Goal: Task Accomplishment & Management: Complete application form

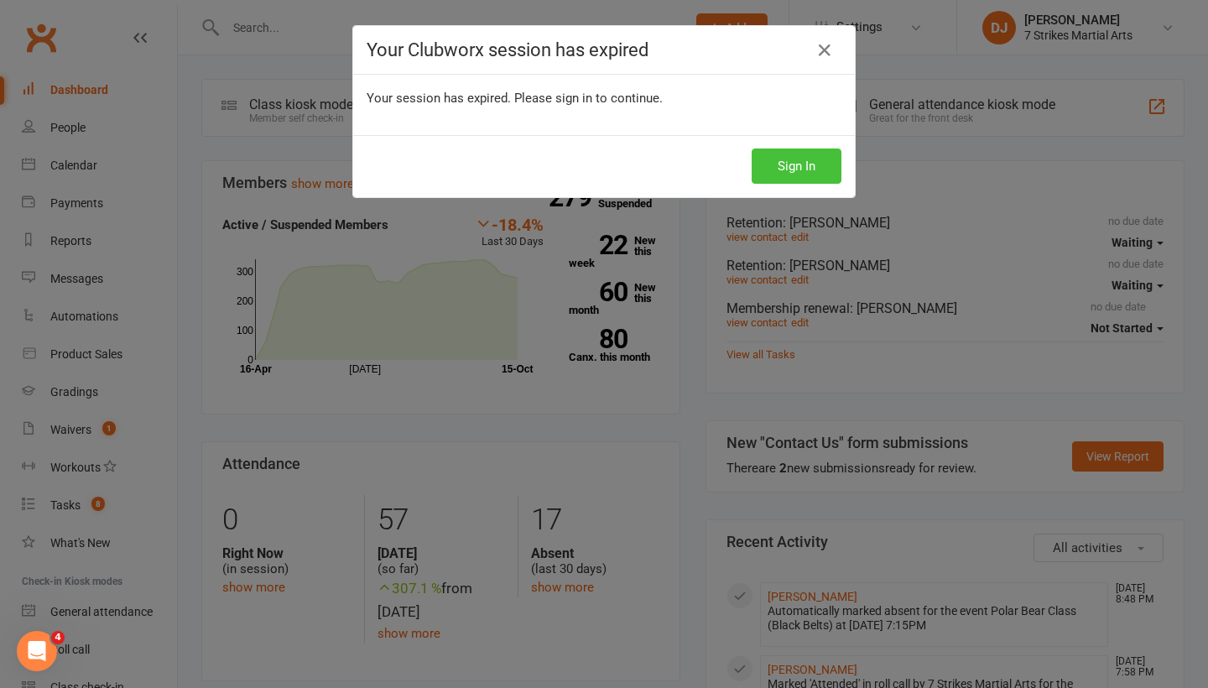
click at [785, 165] on button "Sign In" at bounding box center [797, 166] width 90 height 35
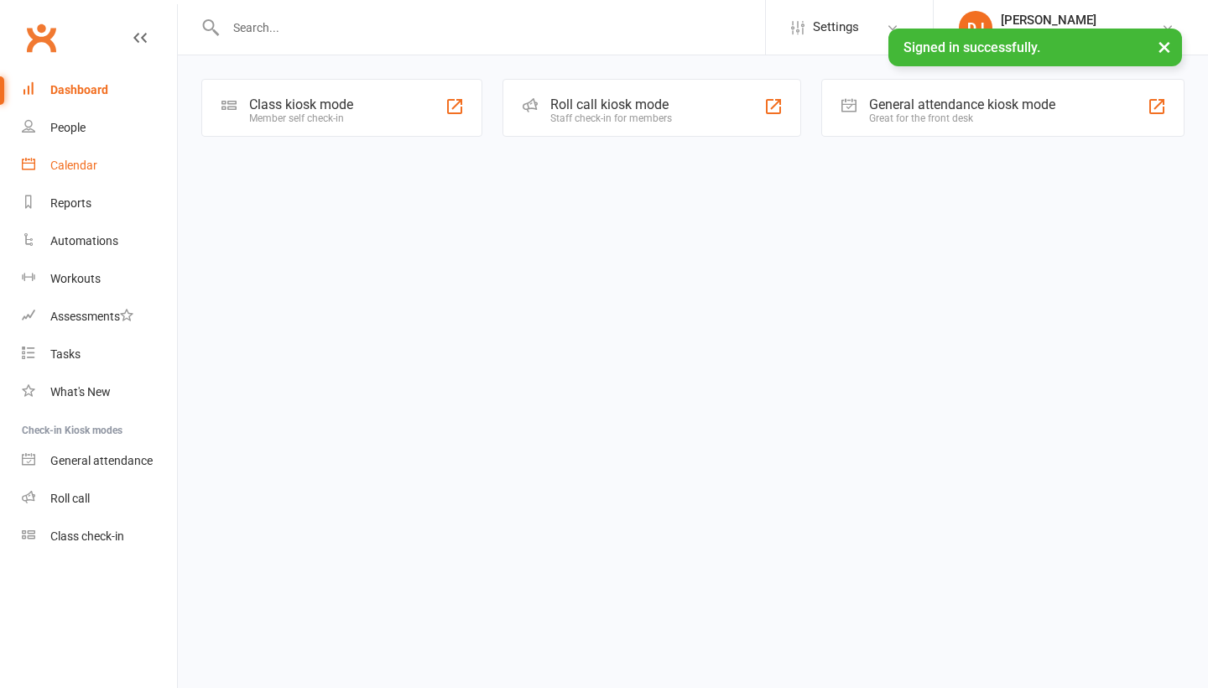
click at [102, 159] on link "Calendar" at bounding box center [99, 166] width 155 height 38
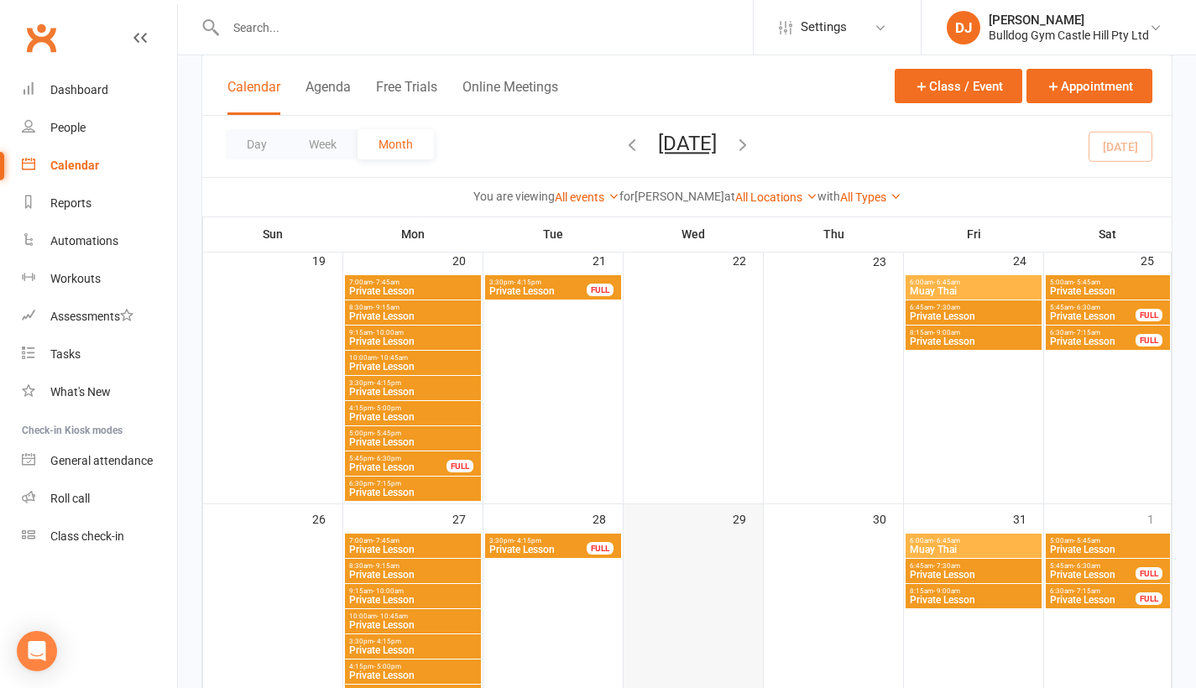
scroll to position [391, 0]
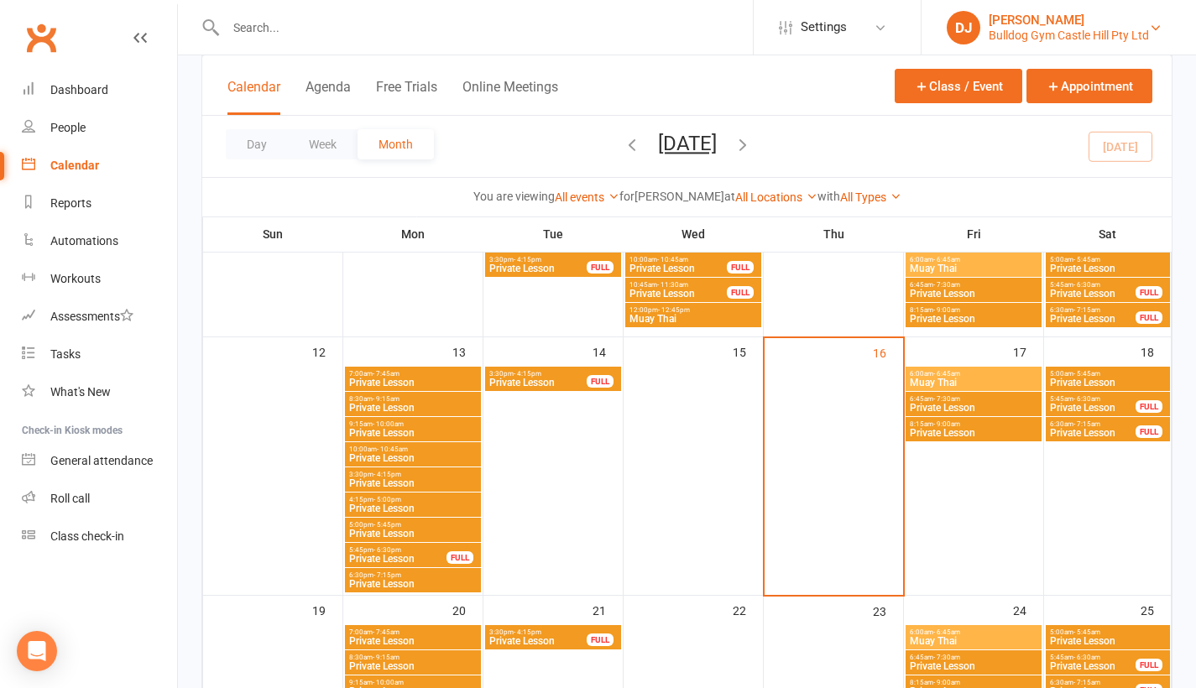
click at [1056, 28] on div "Bulldog Gym Castle Hill Pty Ltd" at bounding box center [1068, 35] width 160 height 15
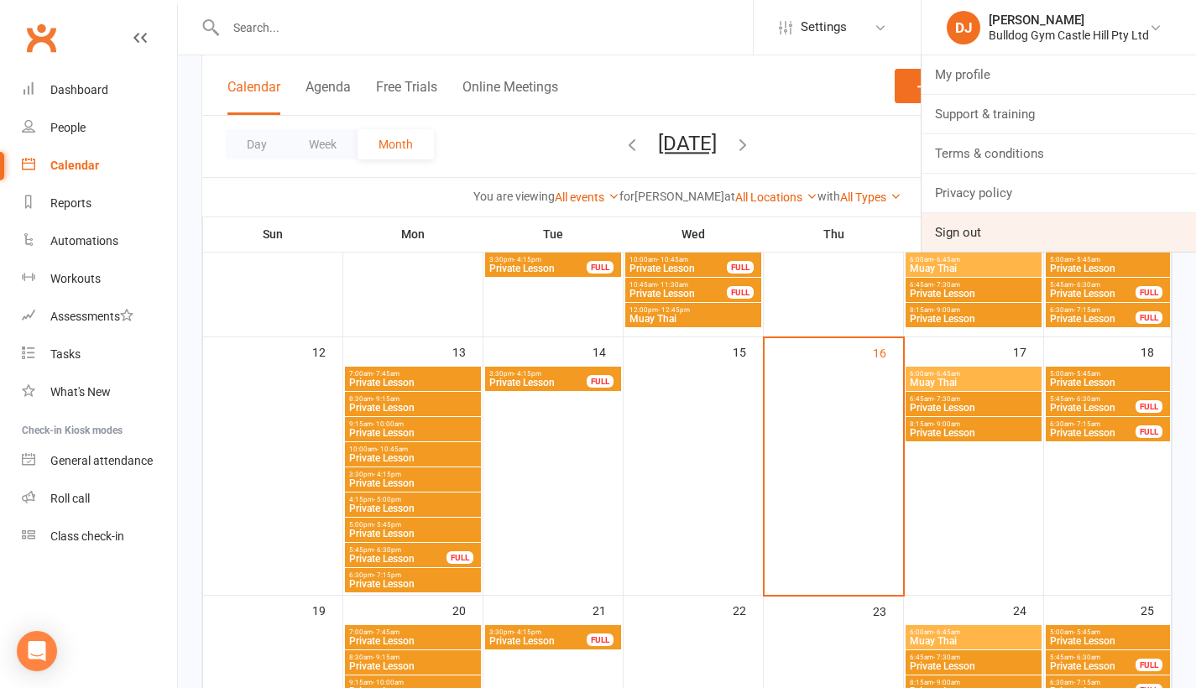
click at [998, 239] on link "Sign out" at bounding box center [1058, 232] width 274 height 39
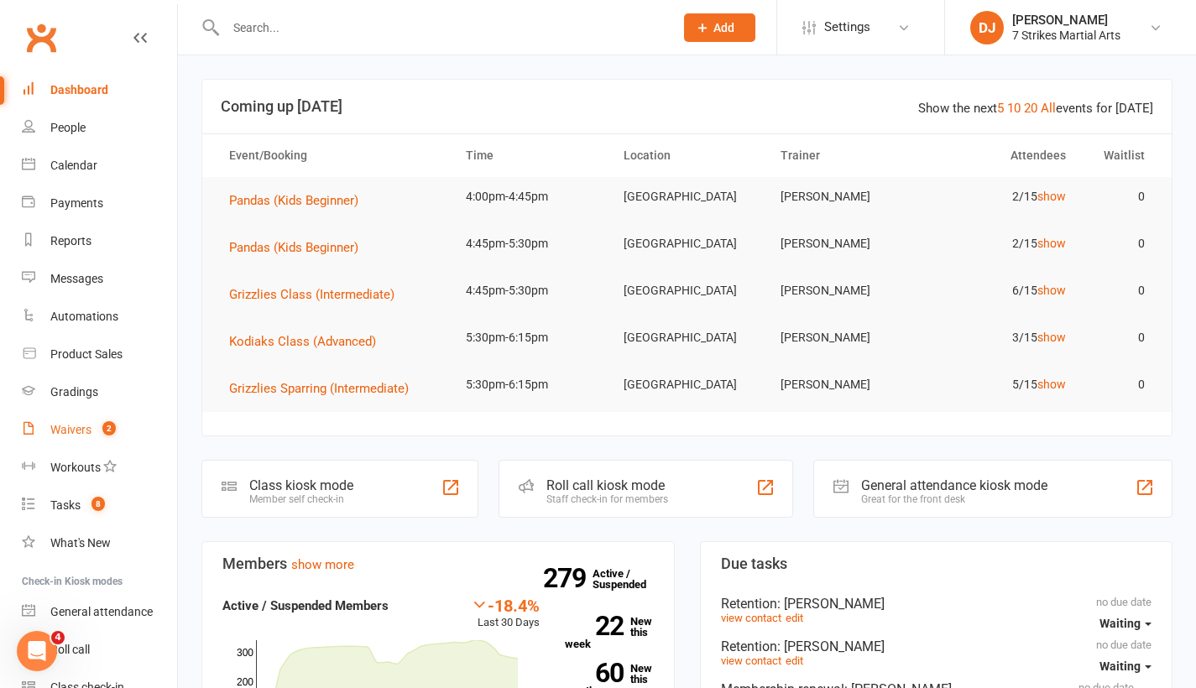
click at [69, 431] on div "Waivers" at bounding box center [70, 429] width 41 height 13
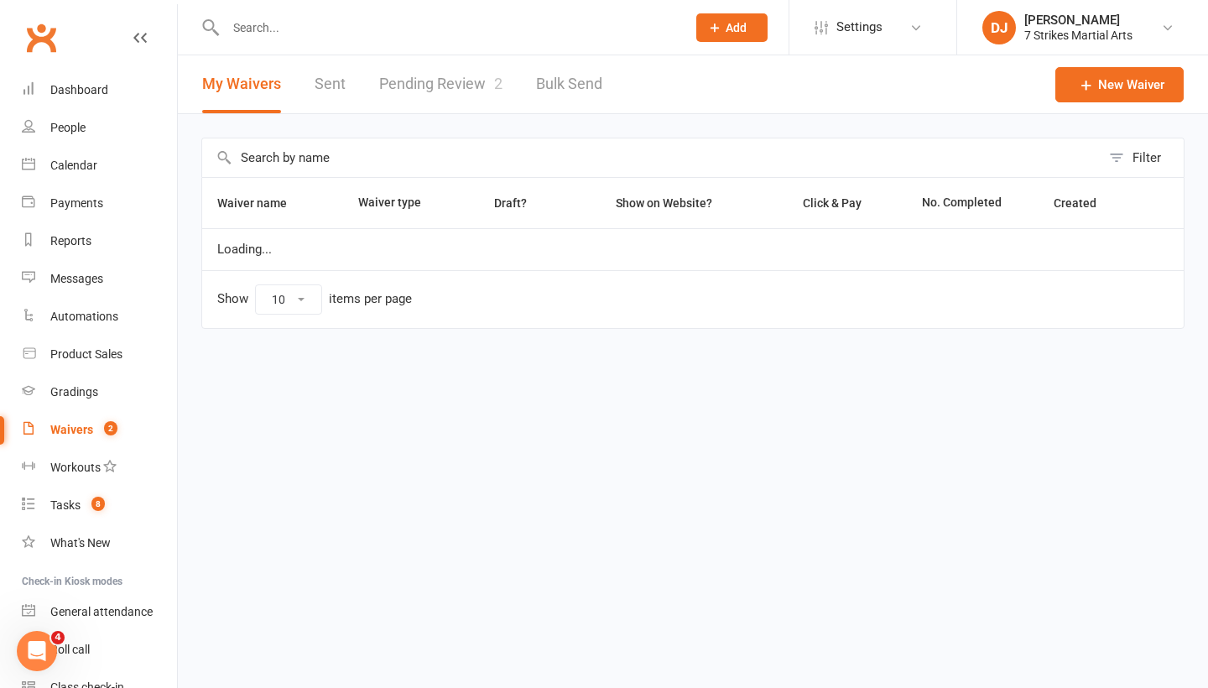
select select "25"
click at [430, 73] on link "Pending Review 2" at bounding box center [440, 84] width 123 height 58
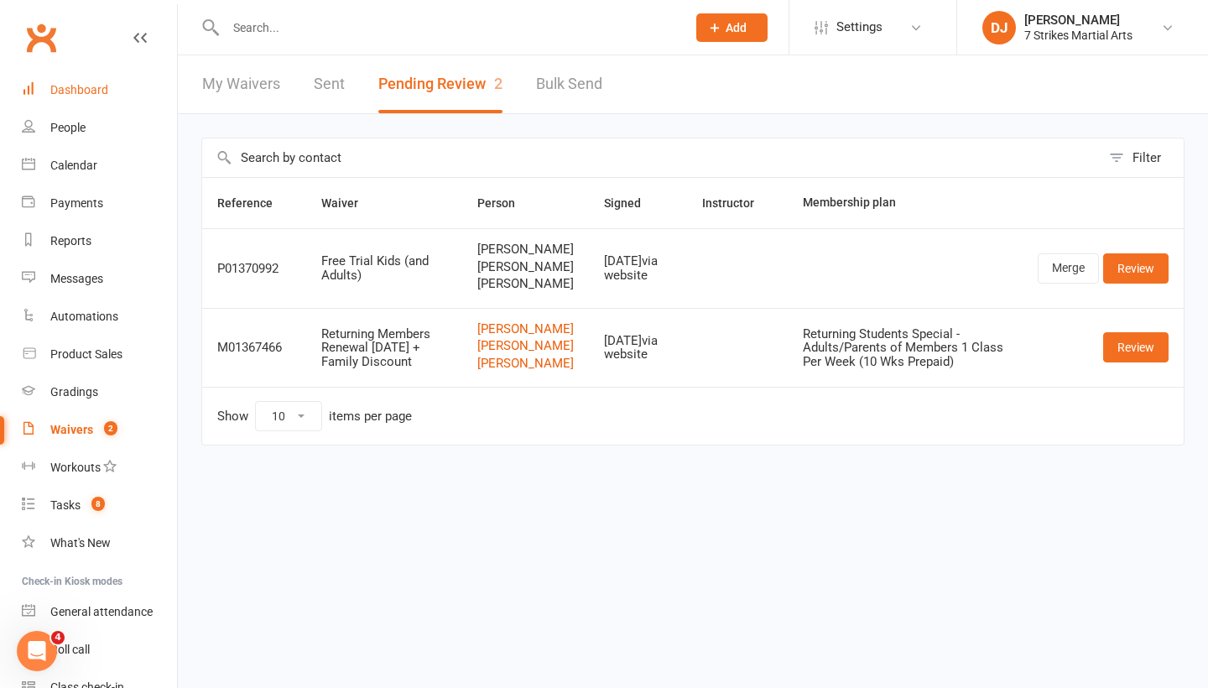
click at [104, 99] on link "Dashboard" at bounding box center [99, 90] width 155 height 38
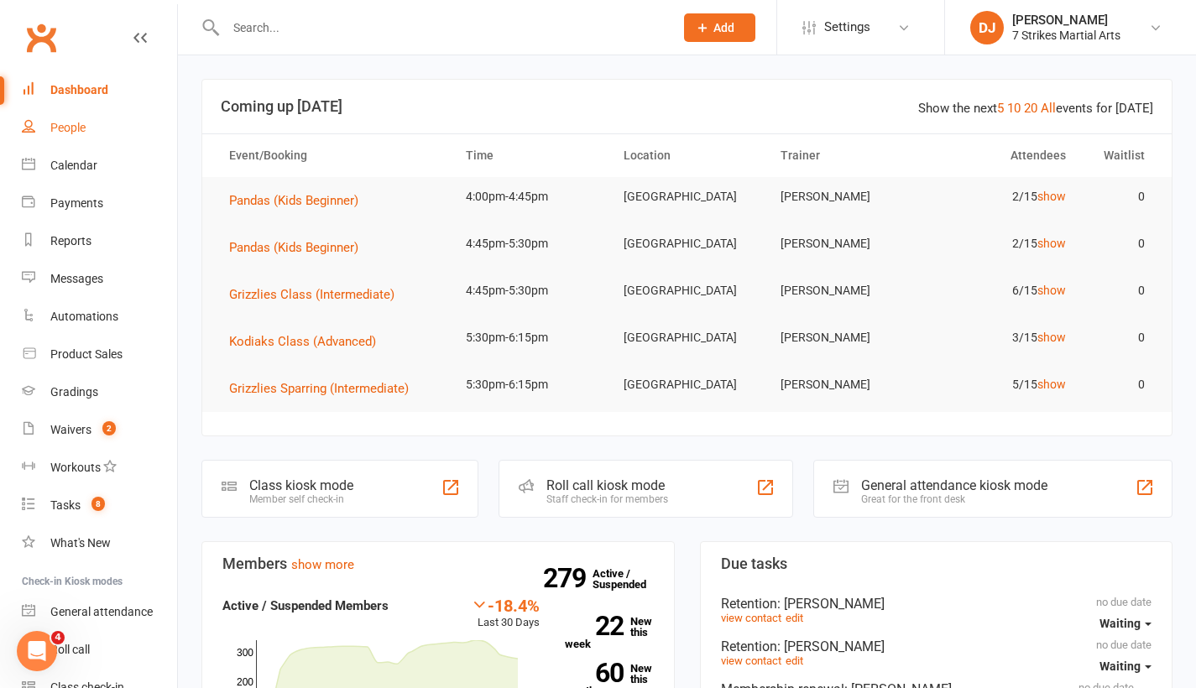
click at [76, 130] on div "People" at bounding box center [67, 127] width 35 height 13
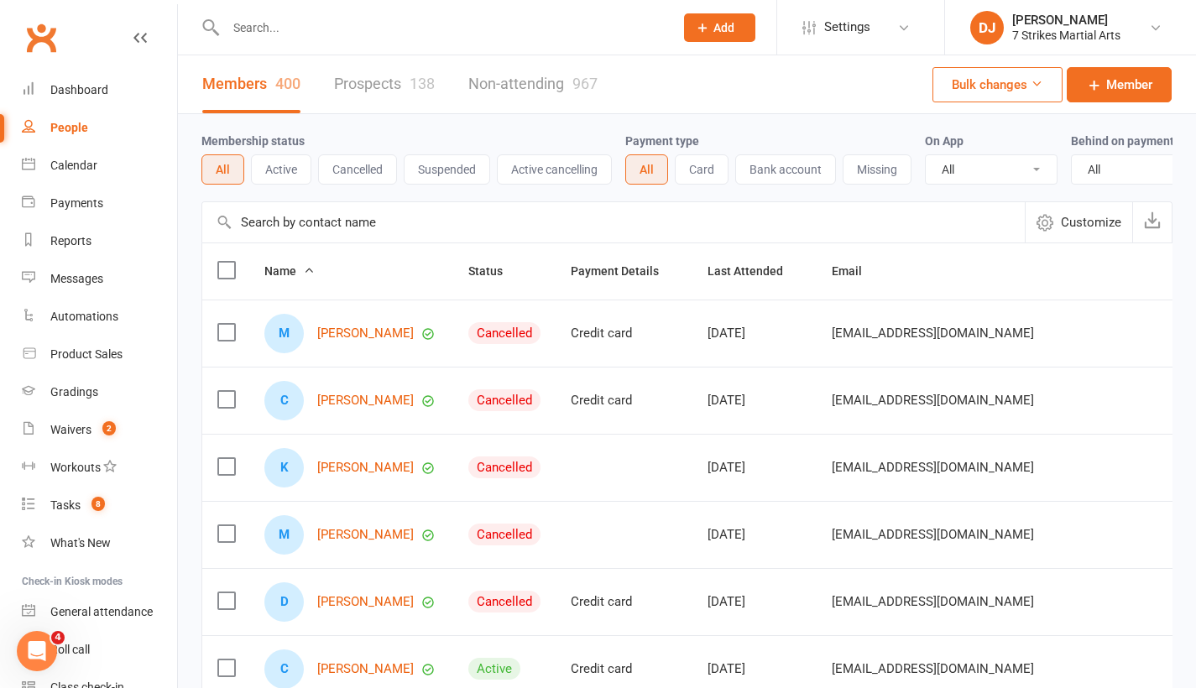
click at [435, 91] on div "138" at bounding box center [421, 84] width 25 height 18
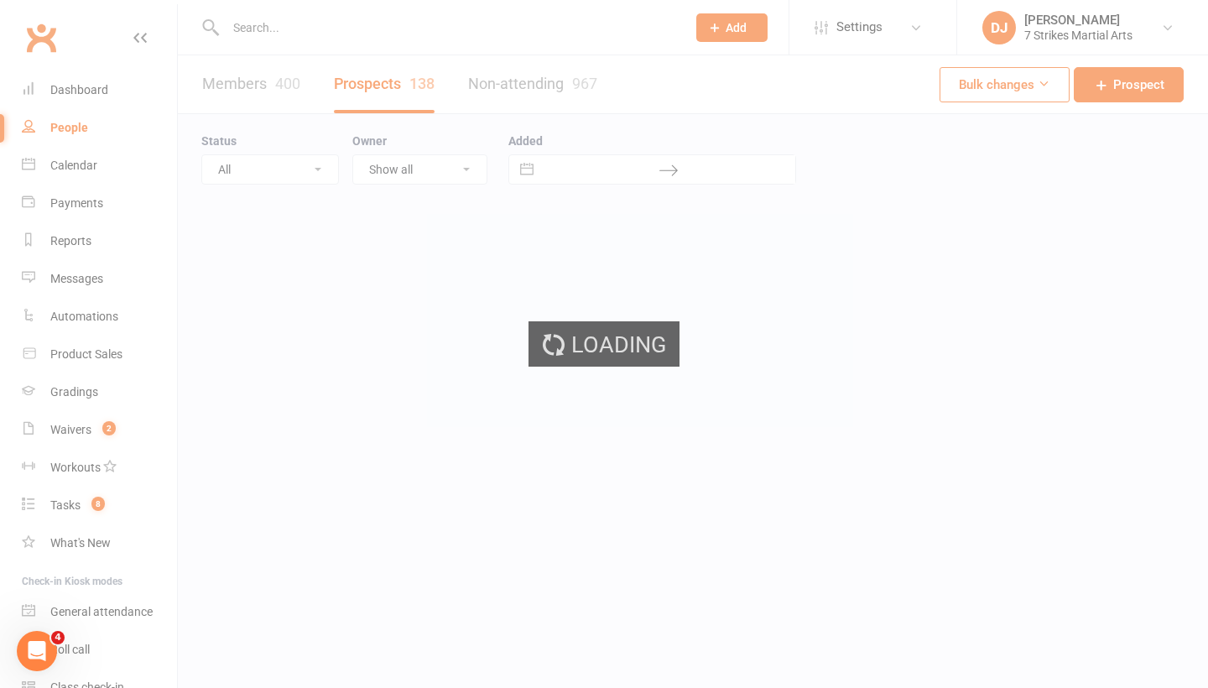
select select "25"
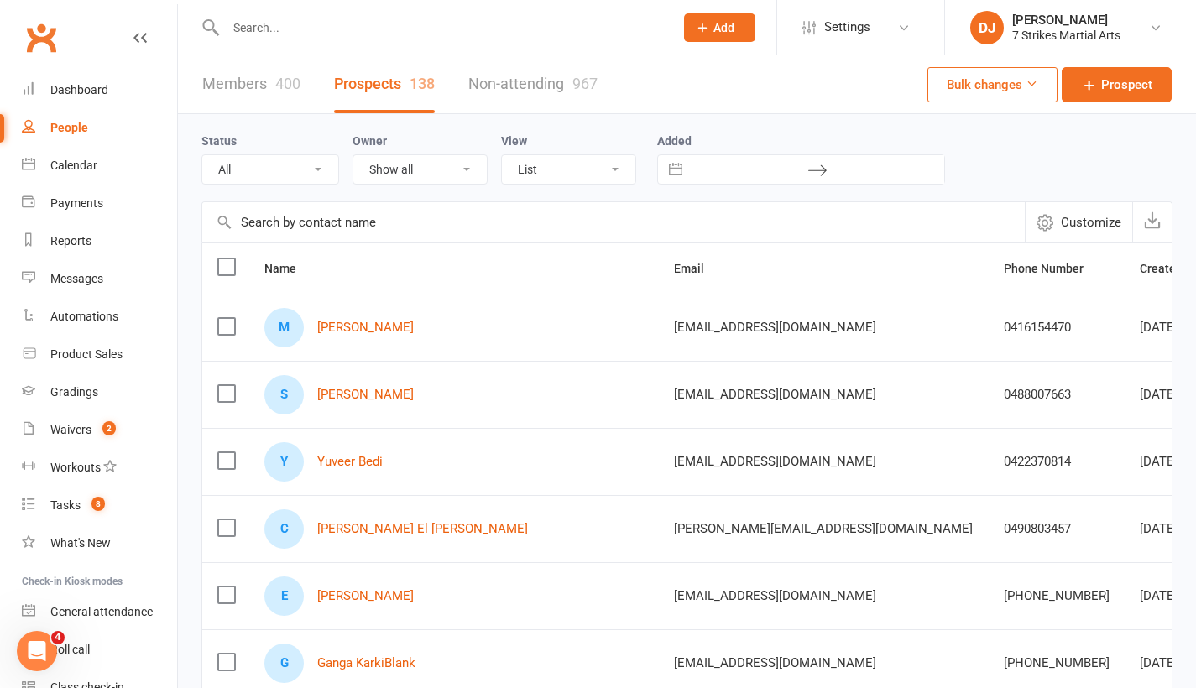
click at [720, 34] on button "Add" at bounding box center [719, 27] width 71 height 29
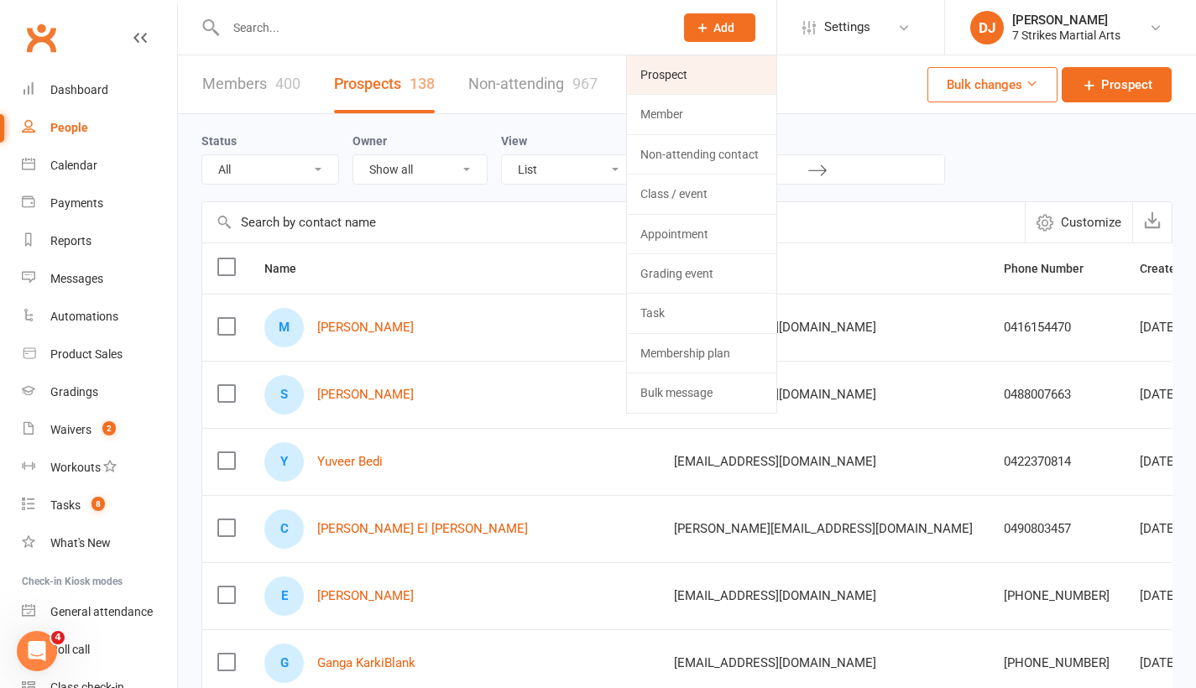
click at [717, 85] on link "Prospect" at bounding box center [701, 74] width 149 height 39
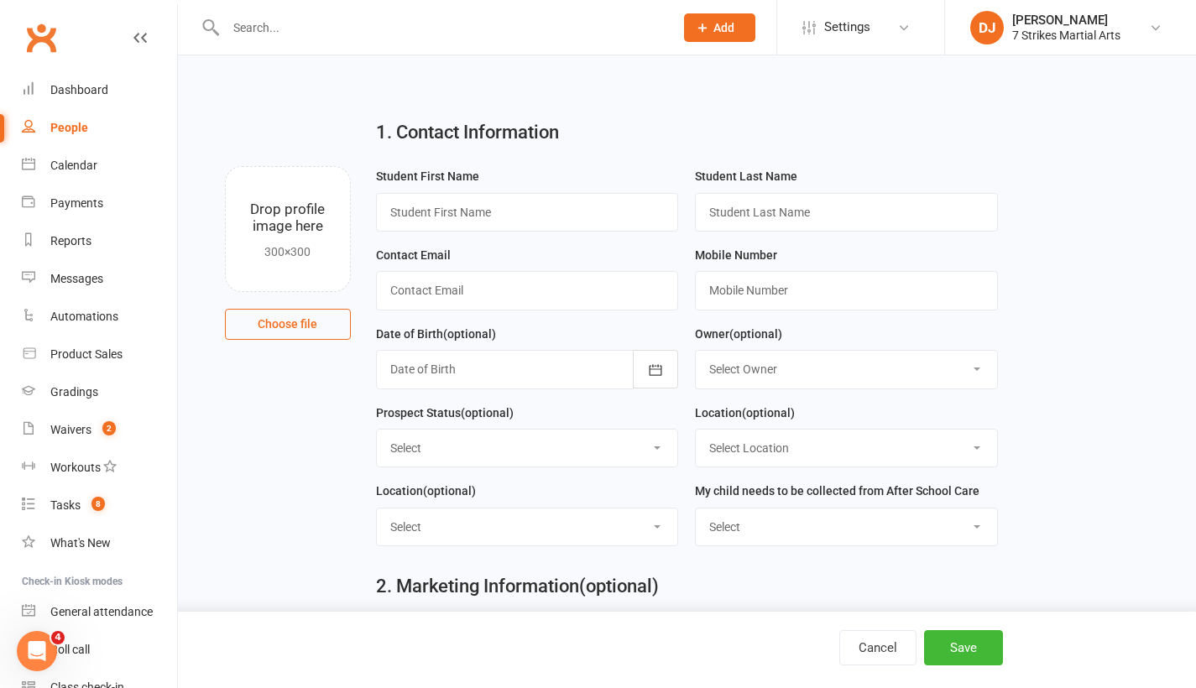
drag, startPoint x: 542, startPoint y: 235, endPoint x: 549, endPoint y: 222, distance: 15.0
click at [542, 235] on div "Student First Name" at bounding box center [528, 205] width 320 height 79
type input "Yuveer"
type input "Bedi"
click at [450, 289] on input "text" at bounding box center [527, 290] width 303 height 39
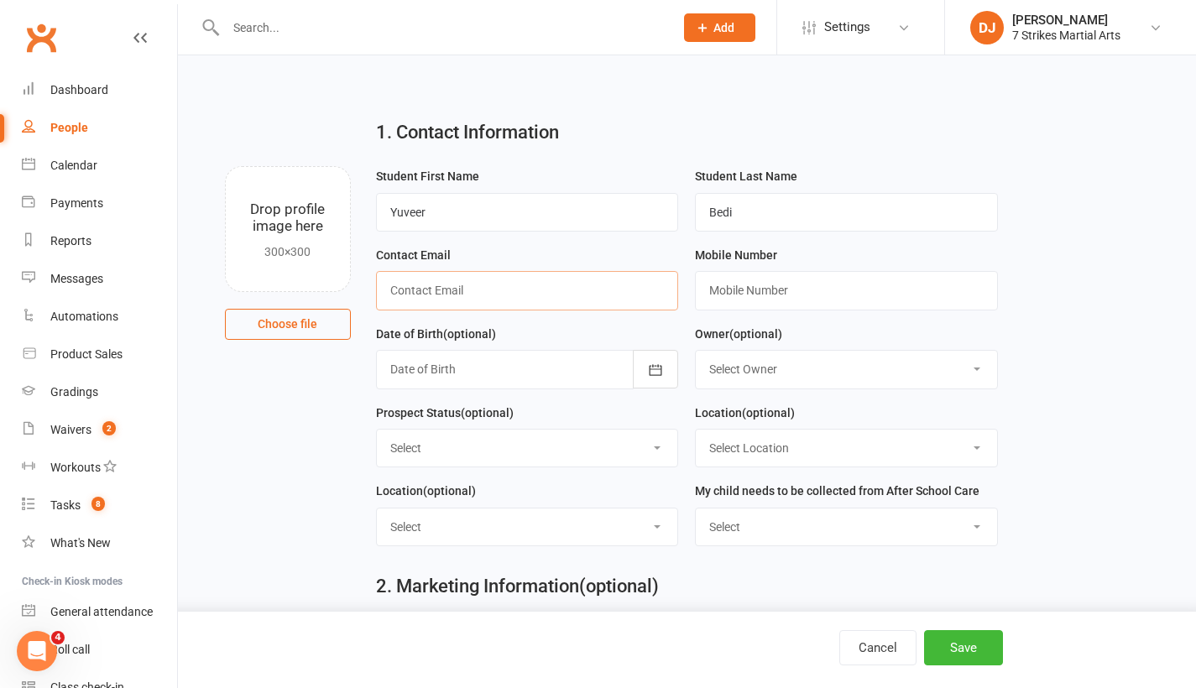
paste input "kbbedi@hotmail.com"
type input "kbbedi@hotmail.com"
paste input "0422370814"
type input "0422370814"
select select "4"
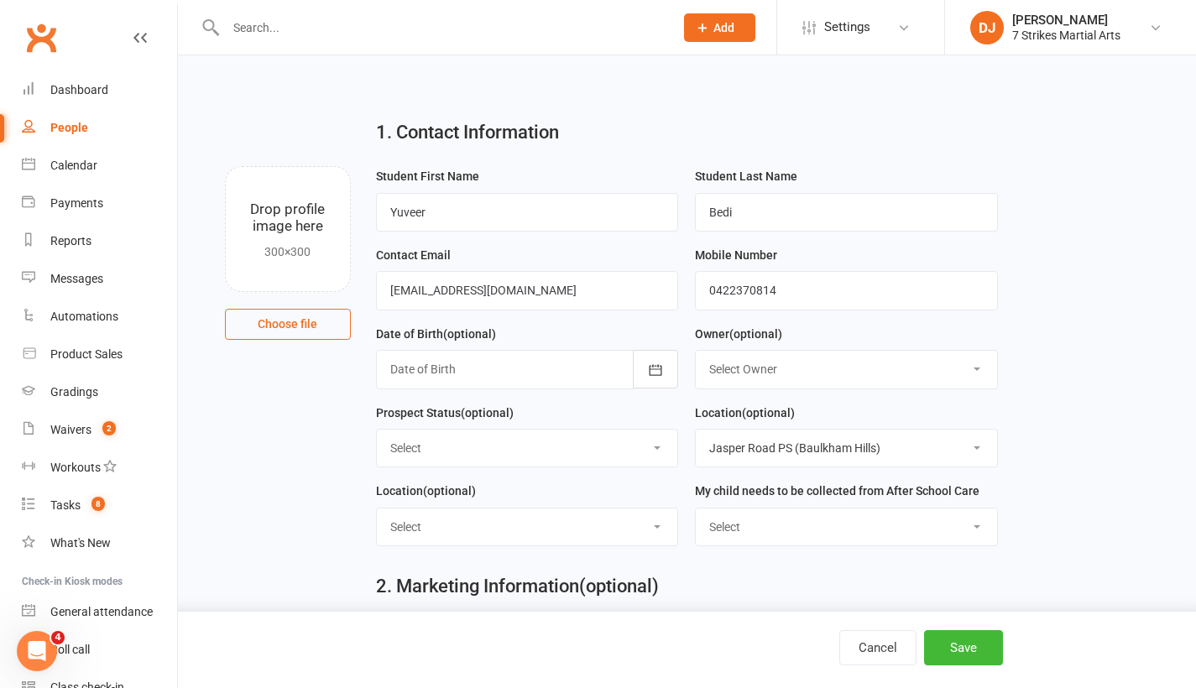
select select "Jasper Road PS ([GEOGRAPHIC_DATA])"
select select "No"
click at [1125, 441] on main "1. Contact Information Drop profile image here 300×300 Choose file Student Firs…" at bounding box center [686, 433] width 971 height 654
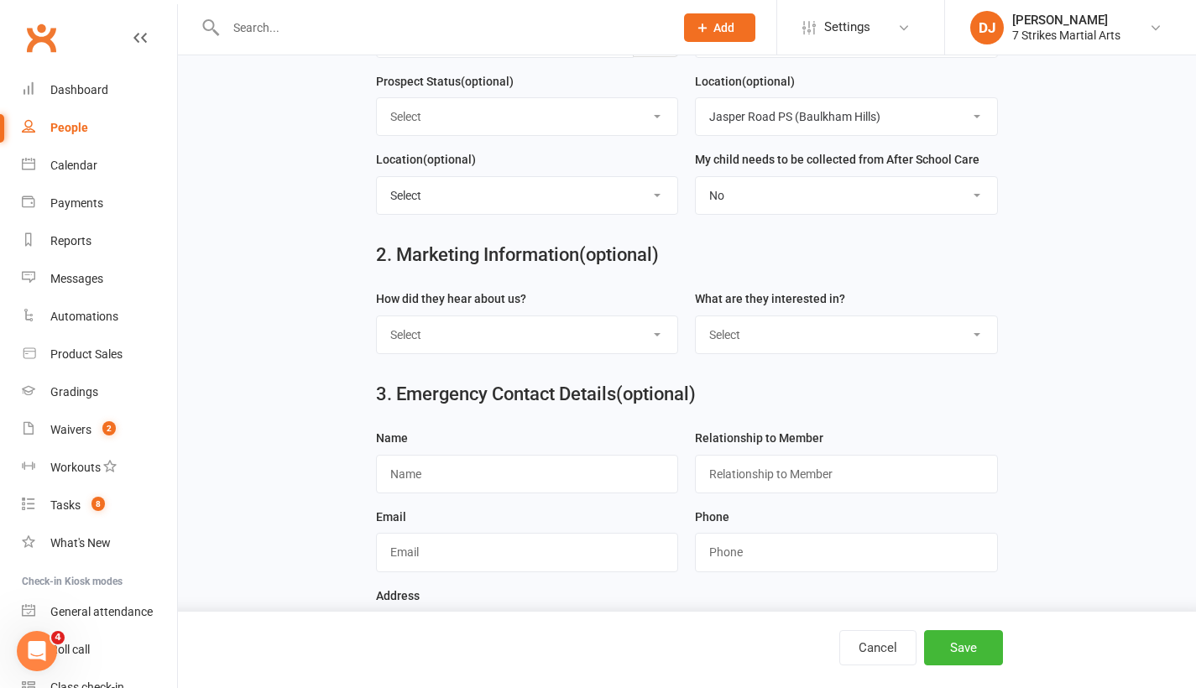
scroll to position [412, 0]
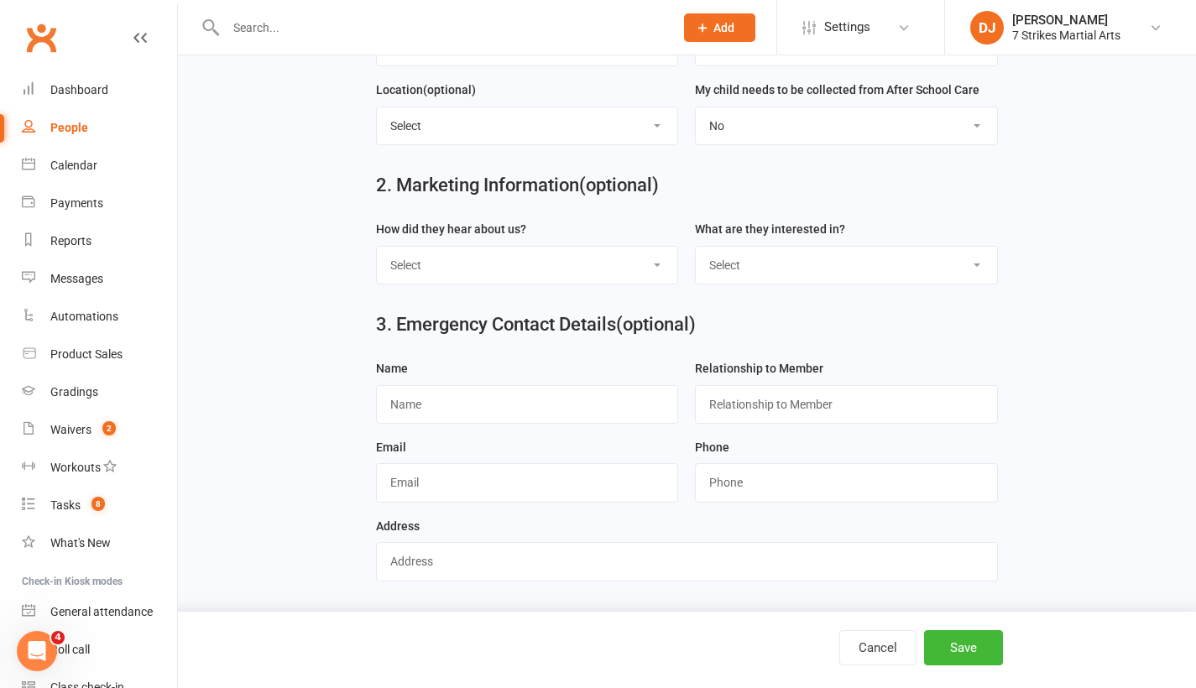
click at [641, 227] on div "How did they hear about us? Select Google Through A Friend Poster Magazine Walk…" at bounding box center [527, 251] width 303 height 65
select select "Google"
select select "Kids Classes"
click at [961, 654] on button "Save" at bounding box center [963, 647] width 79 height 35
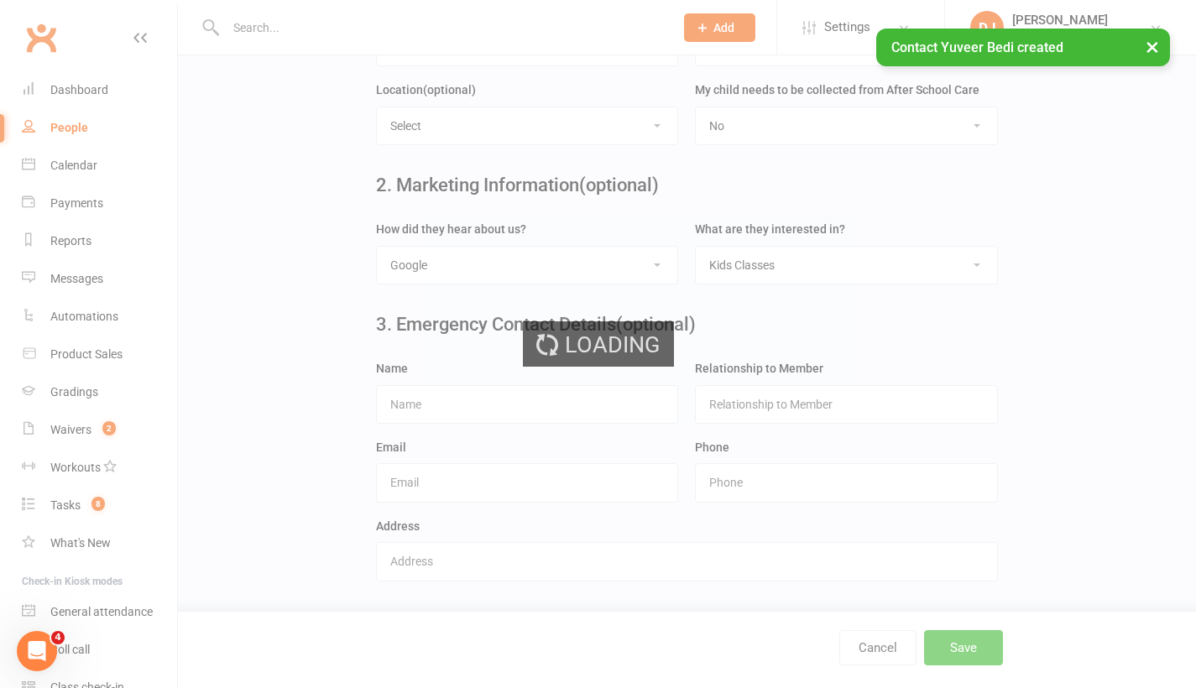
scroll to position [0, 0]
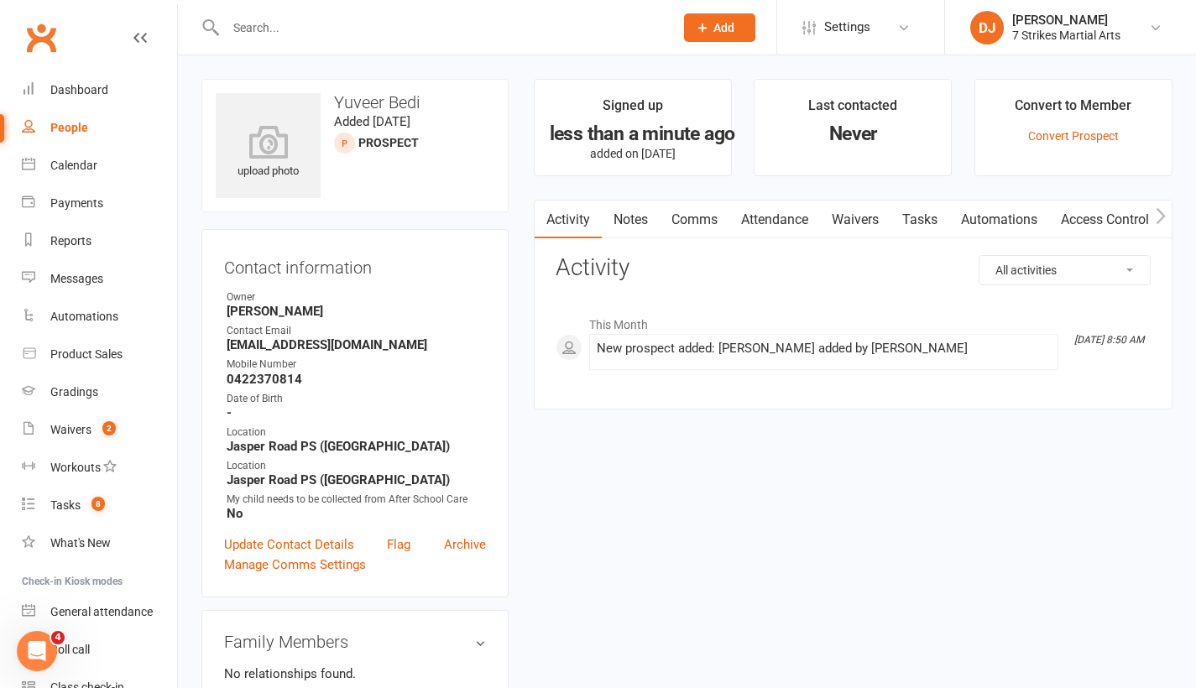
click at [76, 130] on div "People" at bounding box center [69, 127] width 38 height 13
select select "25"
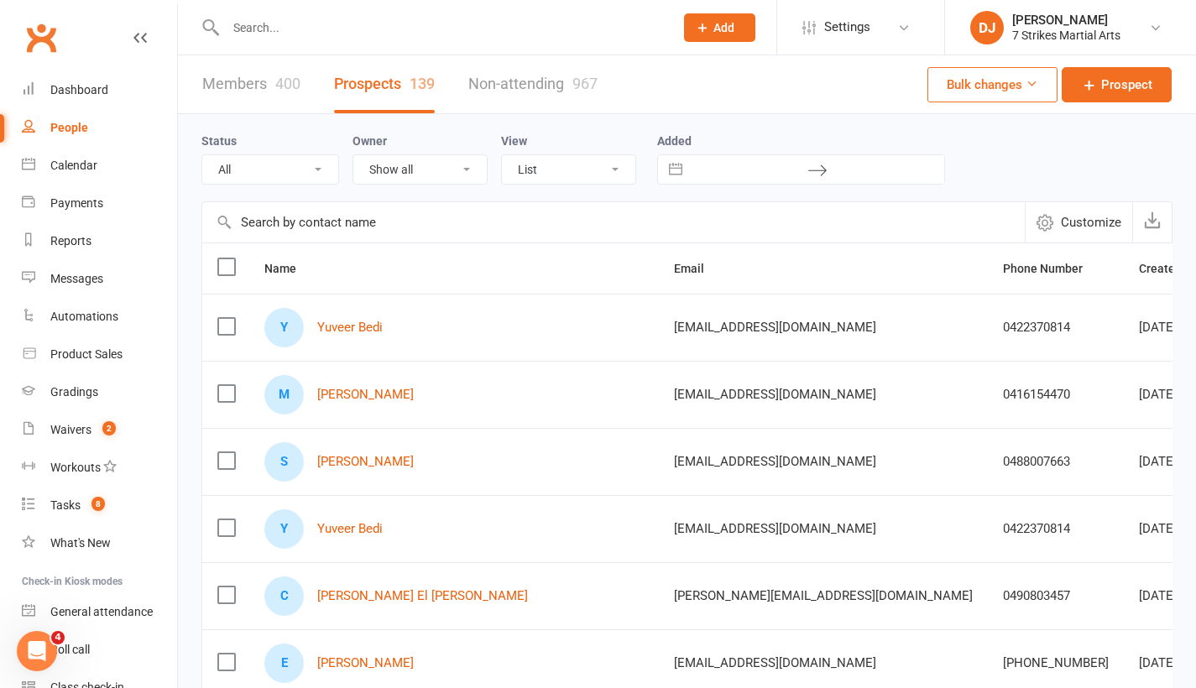
click at [729, 34] on button "Add" at bounding box center [719, 27] width 71 height 29
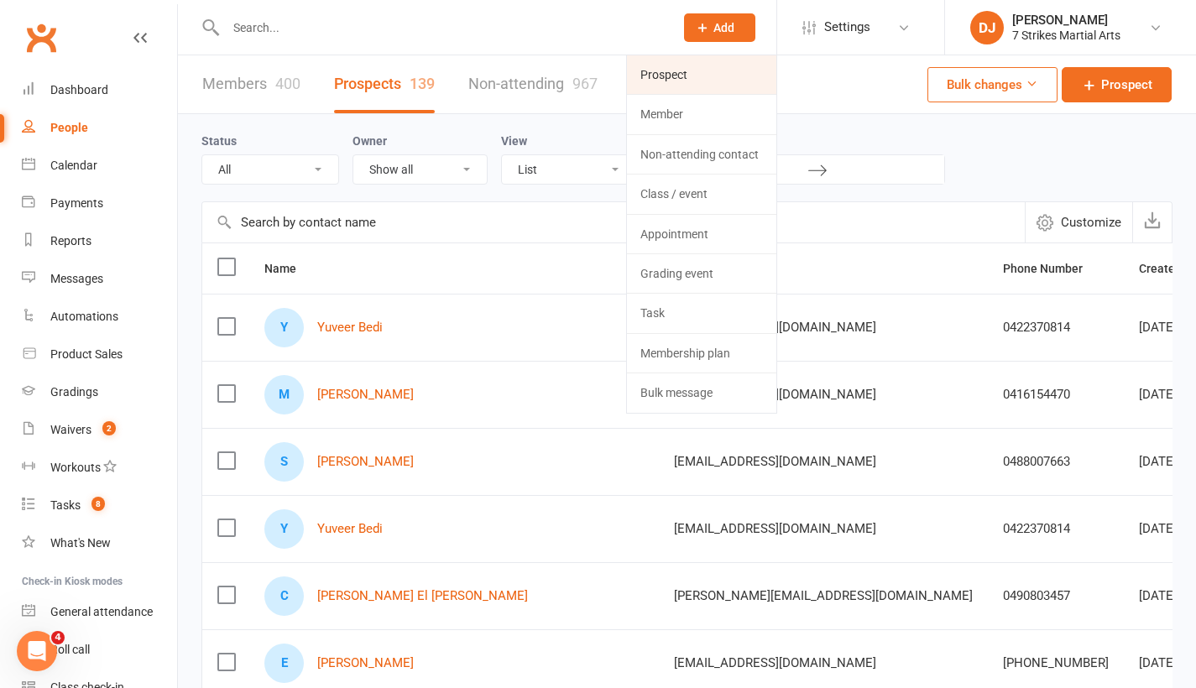
click at [703, 72] on link "Prospect" at bounding box center [701, 74] width 149 height 39
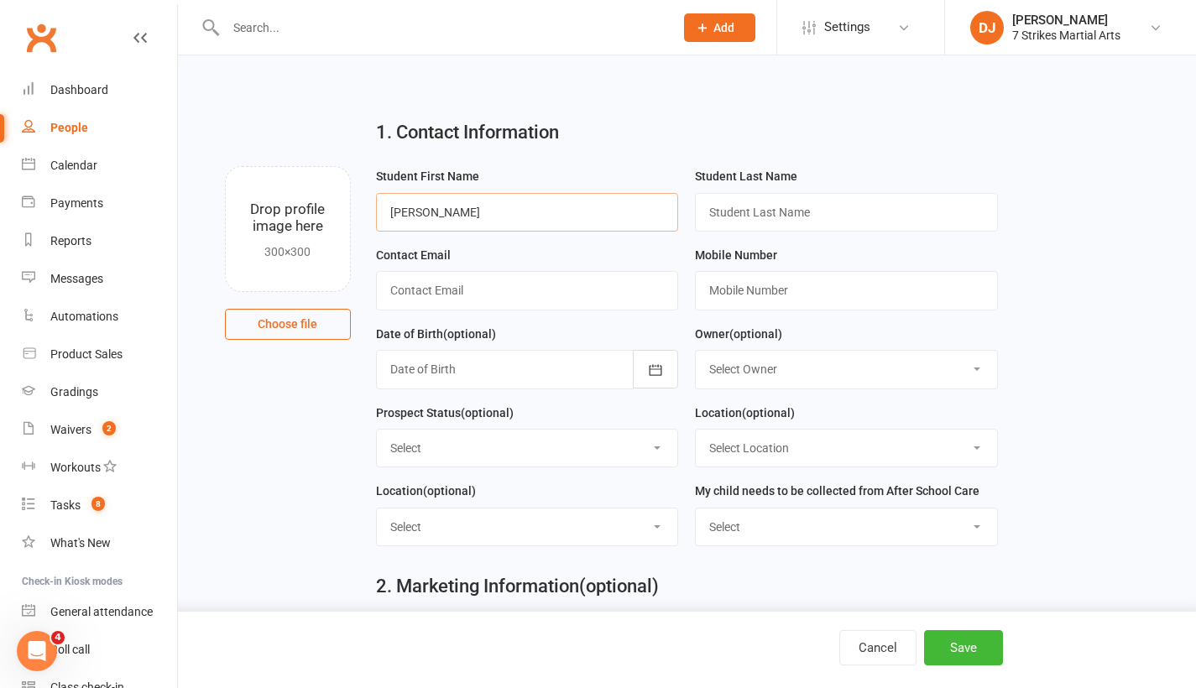
type input "Shallu"
type input "Kataria"
paste input "shallukataria@ymail.com"
click at [474, 289] on input "shallukataria@ymail.com" at bounding box center [527, 290] width 303 height 39
type input "shallukataria@gmail.com"
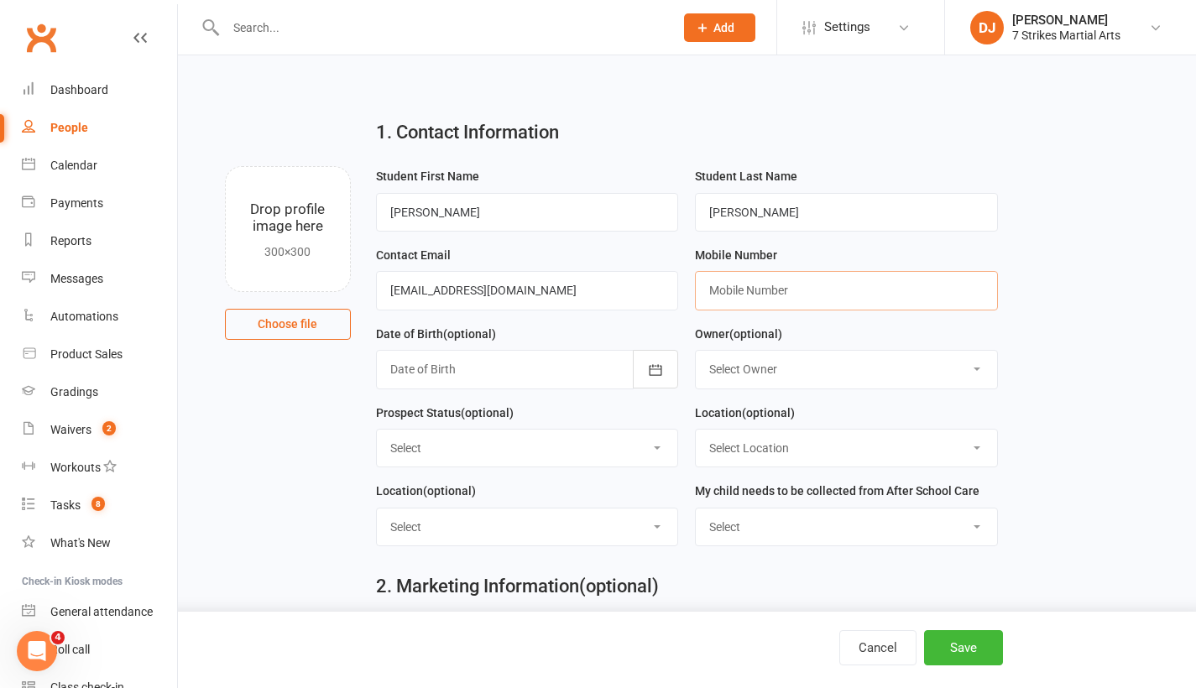
paste input "0490 363 210"
type input "0490 363 210"
click at [1129, 295] on main "1. Contact Information Drop profile image here 300×300 Choose file Student Firs…" at bounding box center [686, 433] width 971 height 654
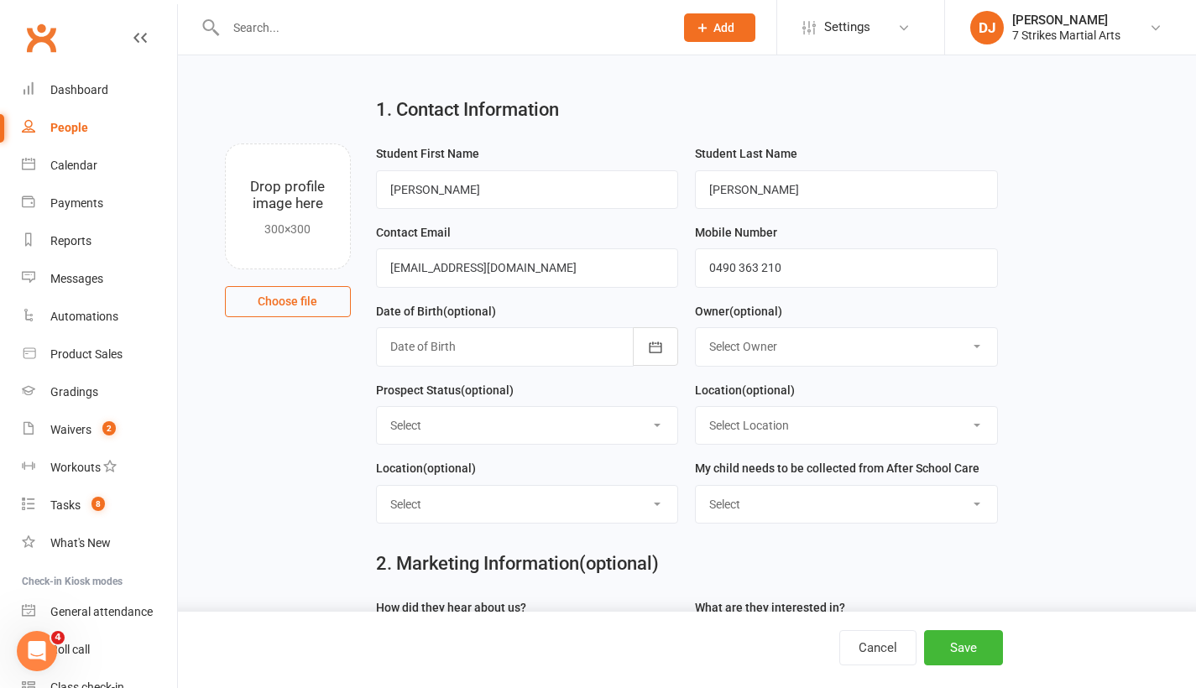
scroll to position [48, 0]
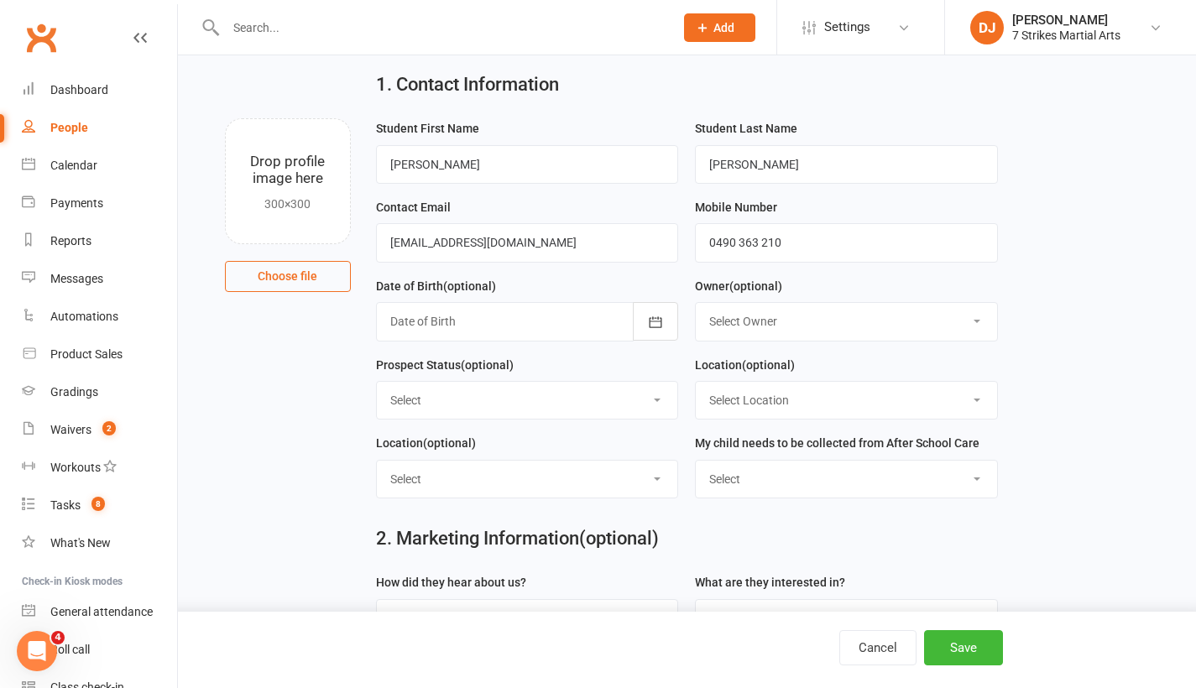
select select "No"
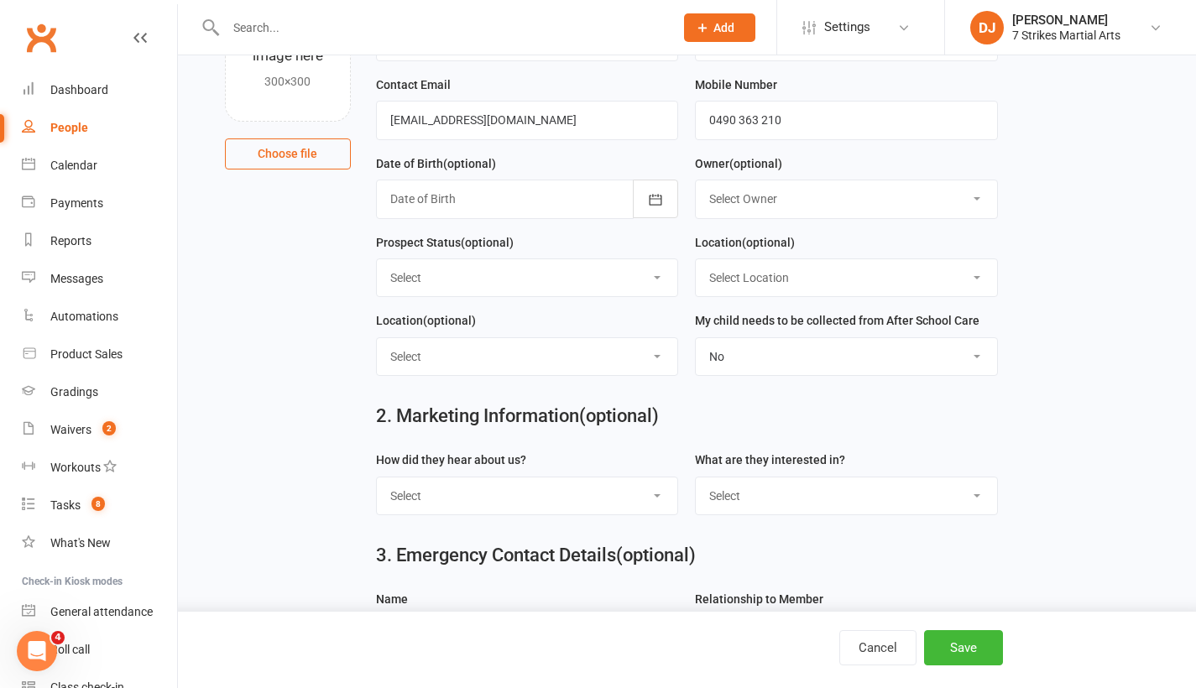
scroll to position [305, 0]
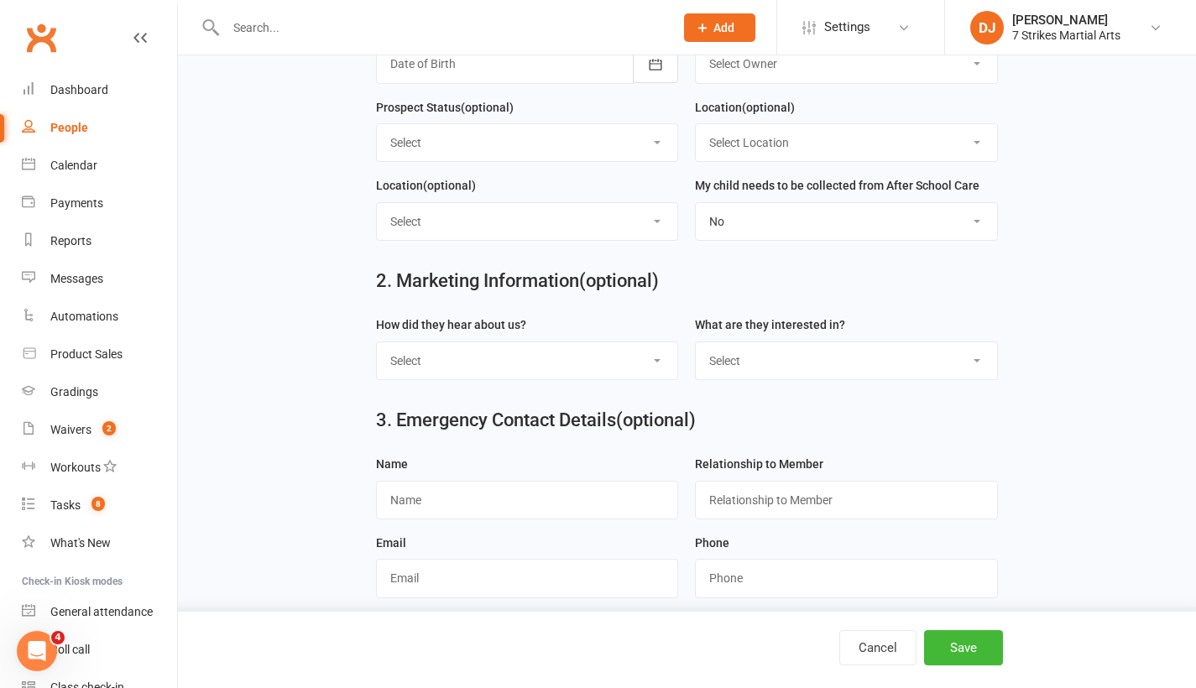
drag, startPoint x: 683, startPoint y: 357, endPoint x: 636, endPoint y: 366, distance: 47.9
click at [679, 358] on div "How did they hear about us? Select Google Through A Friend Poster Magazine Walk…" at bounding box center [528, 354] width 320 height 79
select select "Facebook"
select select "Kids Classes"
drag, startPoint x: 935, startPoint y: 351, endPoint x: 1041, endPoint y: 385, distance: 112.0
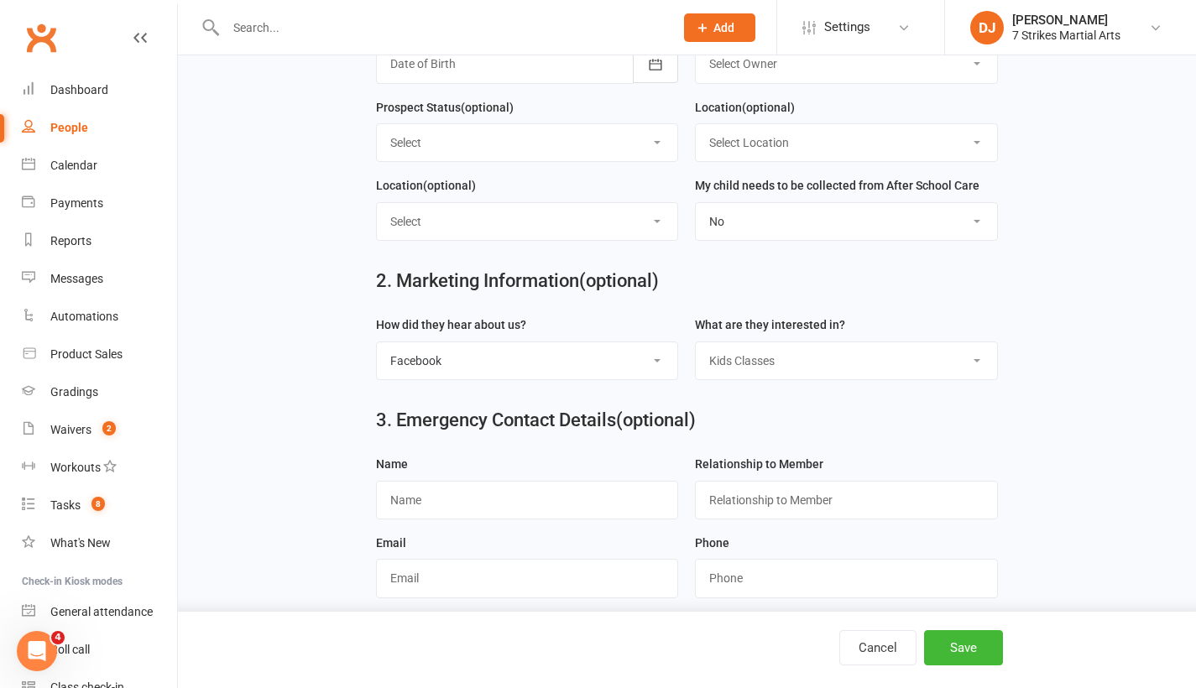
click at [1041, 385] on main "1. Contact Information Drop profile image here 300×300 Choose file Student Firs…" at bounding box center [686, 127] width 971 height 654
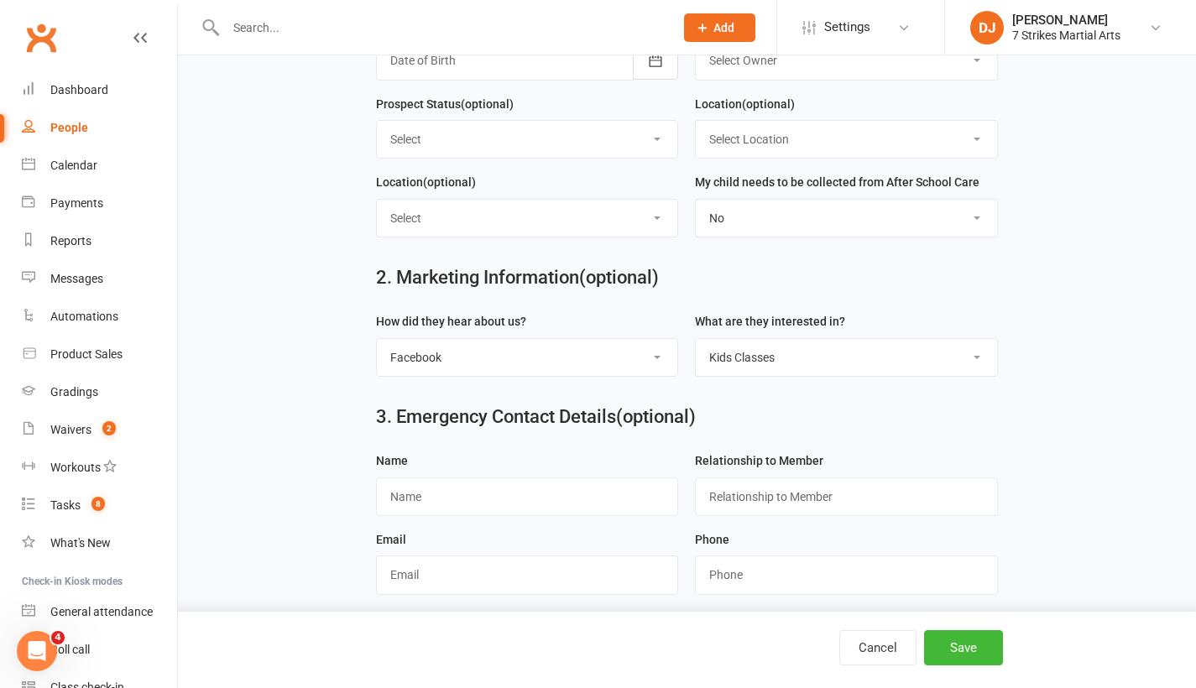
scroll to position [412, 0]
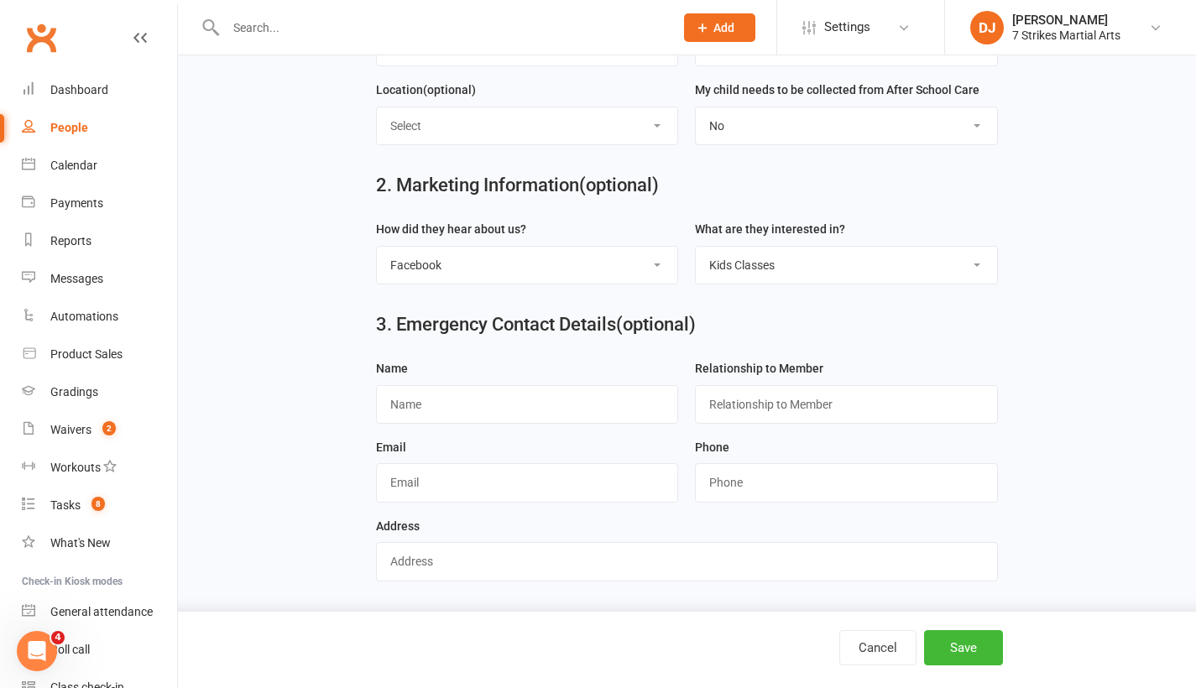
click at [954, 655] on button "Save" at bounding box center [963, 647] width 79 height 35
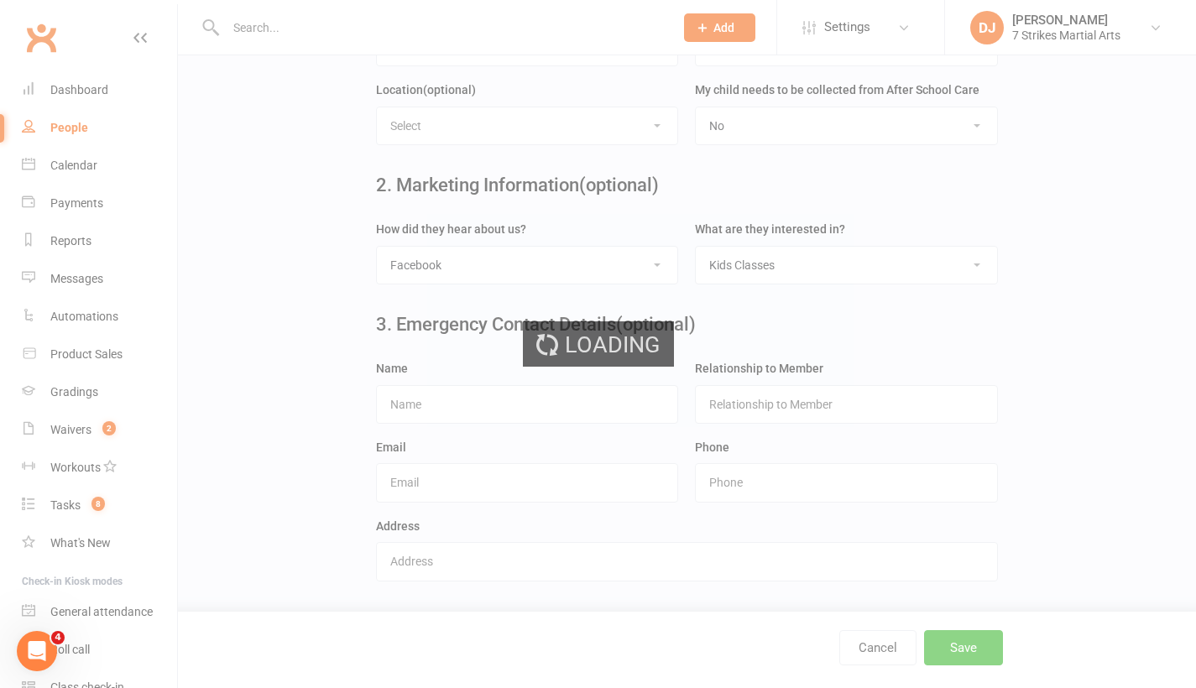
scroll to position [0, 0]
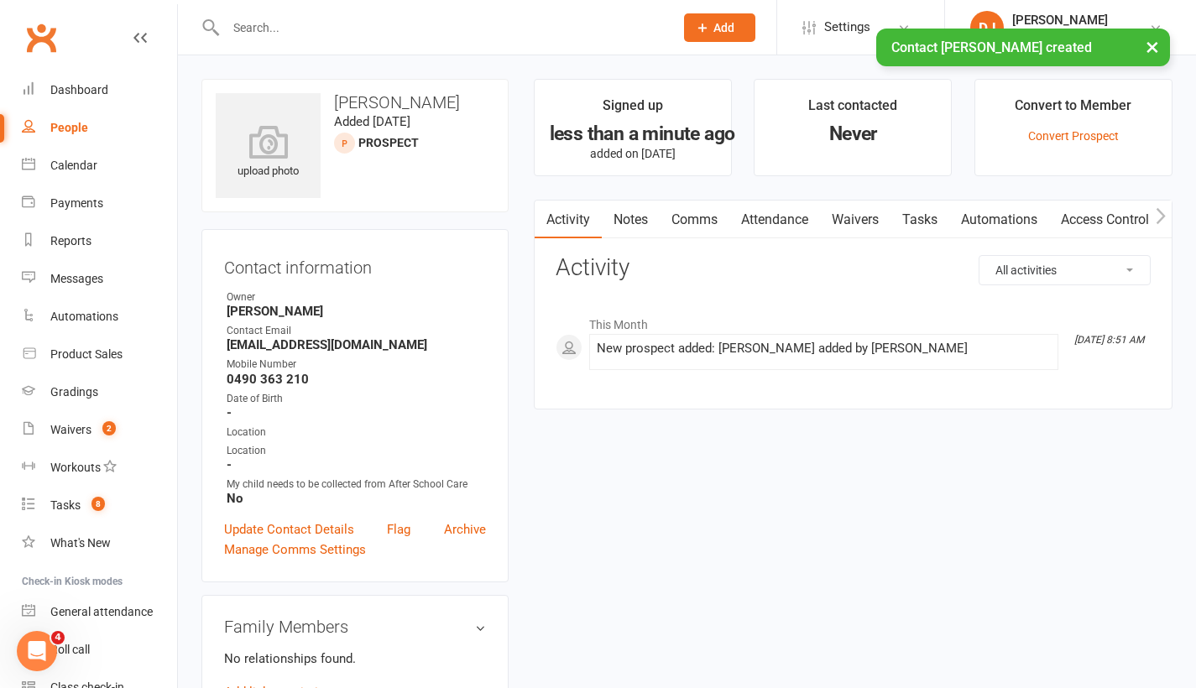
click at [84, 119] on link "People" at bounding box center [99, 128] width 155 height 38
select select "25"
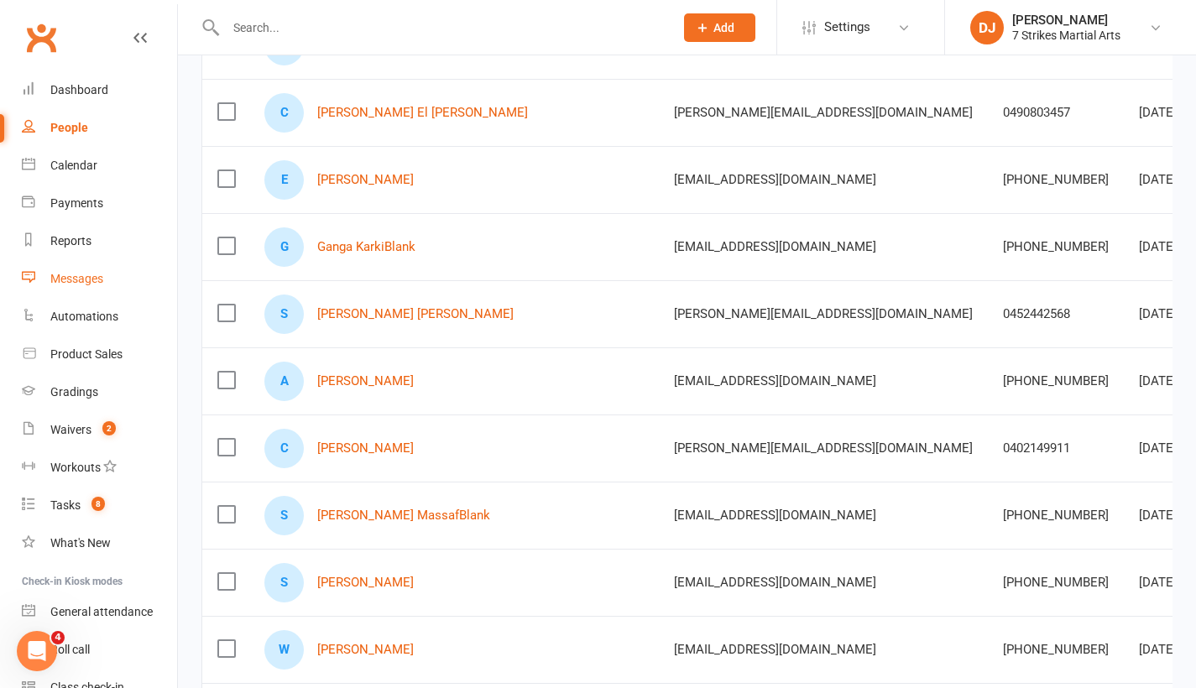
scroll to position [81, 0]
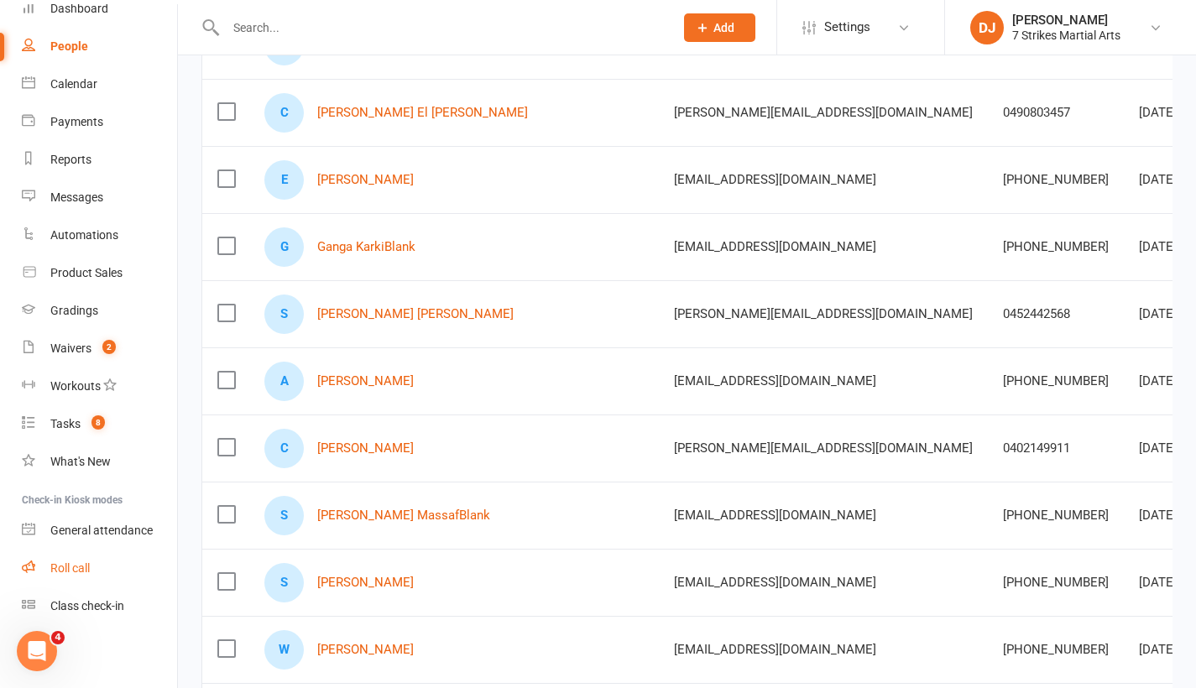
click at [80, 565] on div "Roll call" at bounding box center [69, 567] width 39 height 13
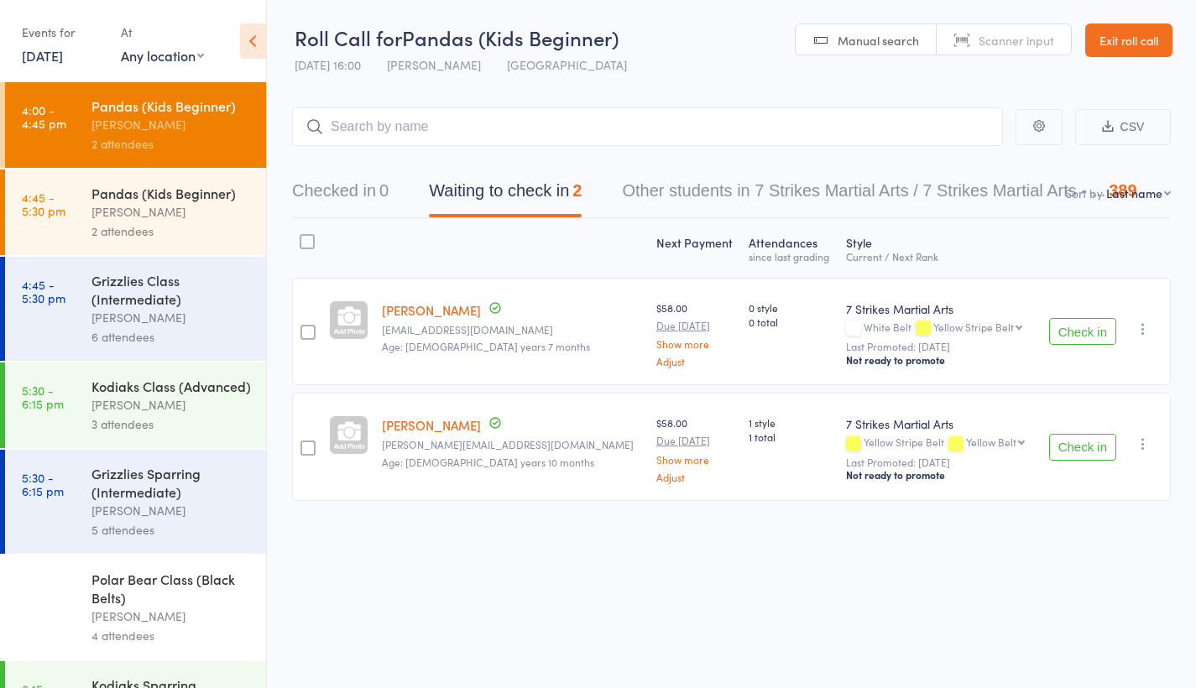
click at [153, 214] on div "[PERSON_NAME]" at bounding box center [171, 211] width 160 height 19
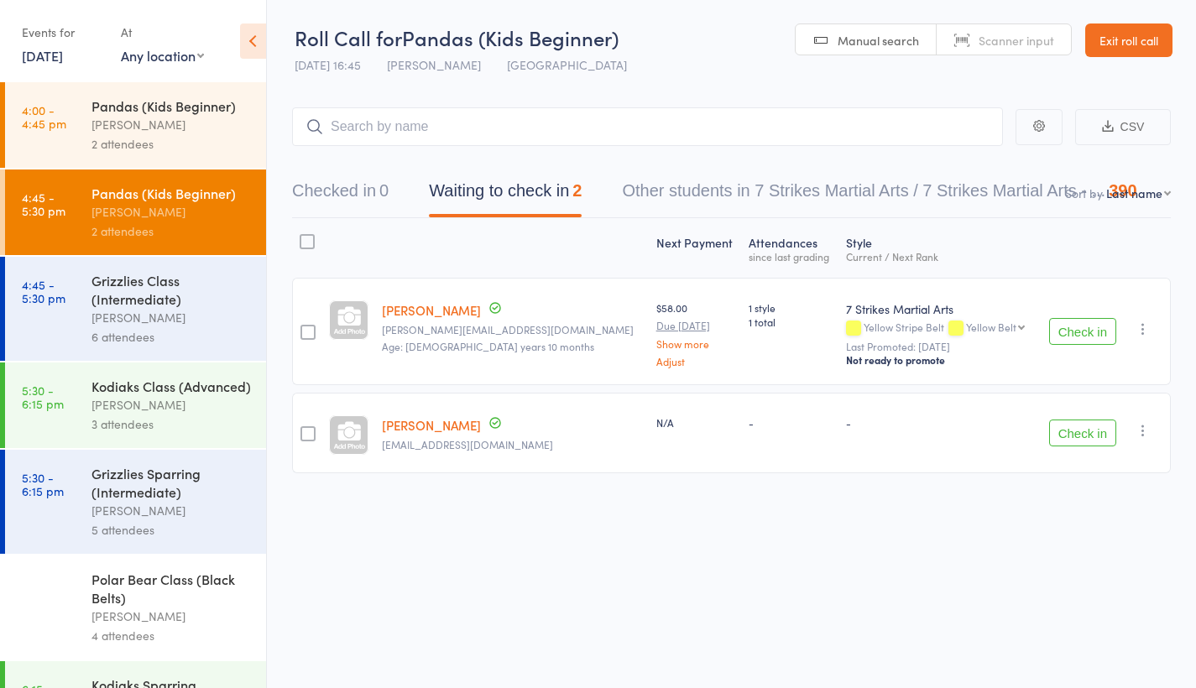
click at [134, 115] on div "[PERSON_NAME]" at bounding box center [171, 124] width 160 height 19
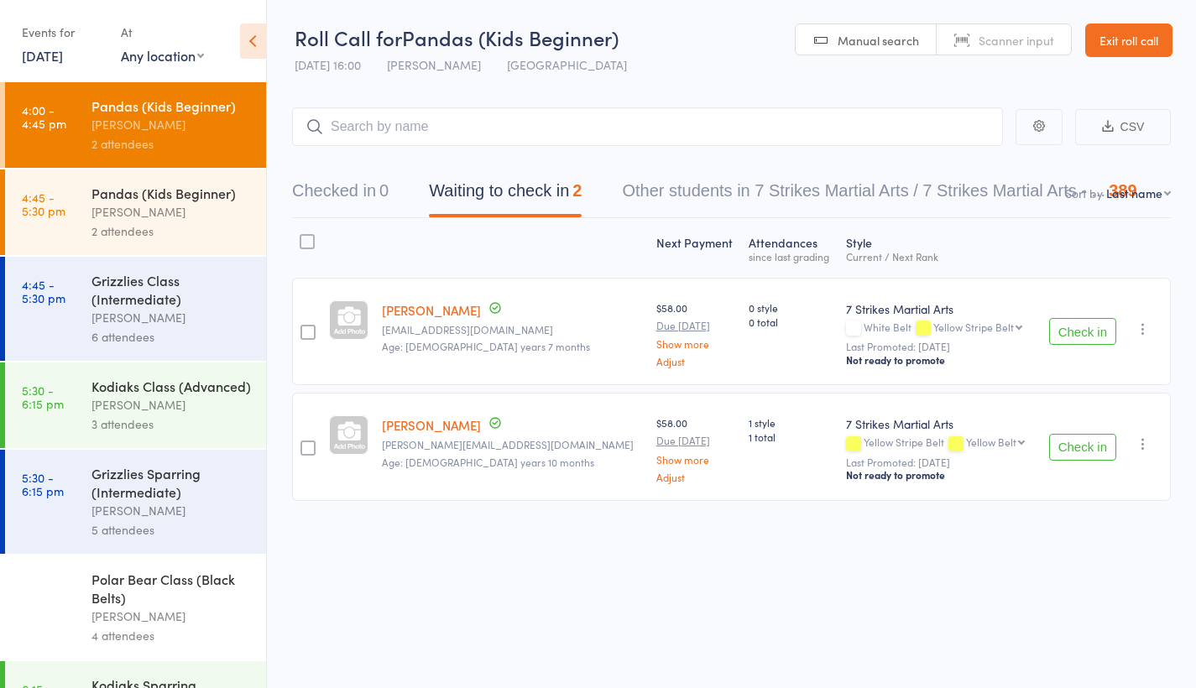
click at [149, 212] on div "[PERSON_NAME]" at bounding box center [171, 211] width 160 height 19
